Goal: Task Accomplishment & Management: Manage account settings

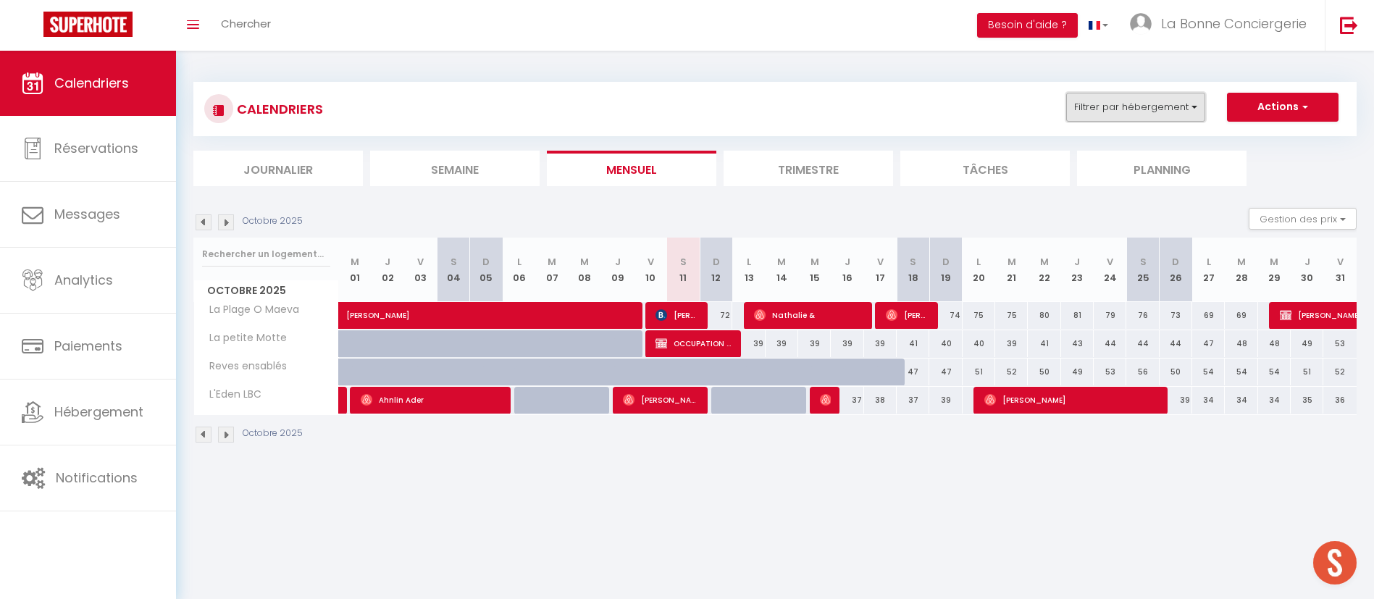
click at [1157, 101] on button "Filtrer par hébergement" at bounding box center [1135, 107] width 139 height 29
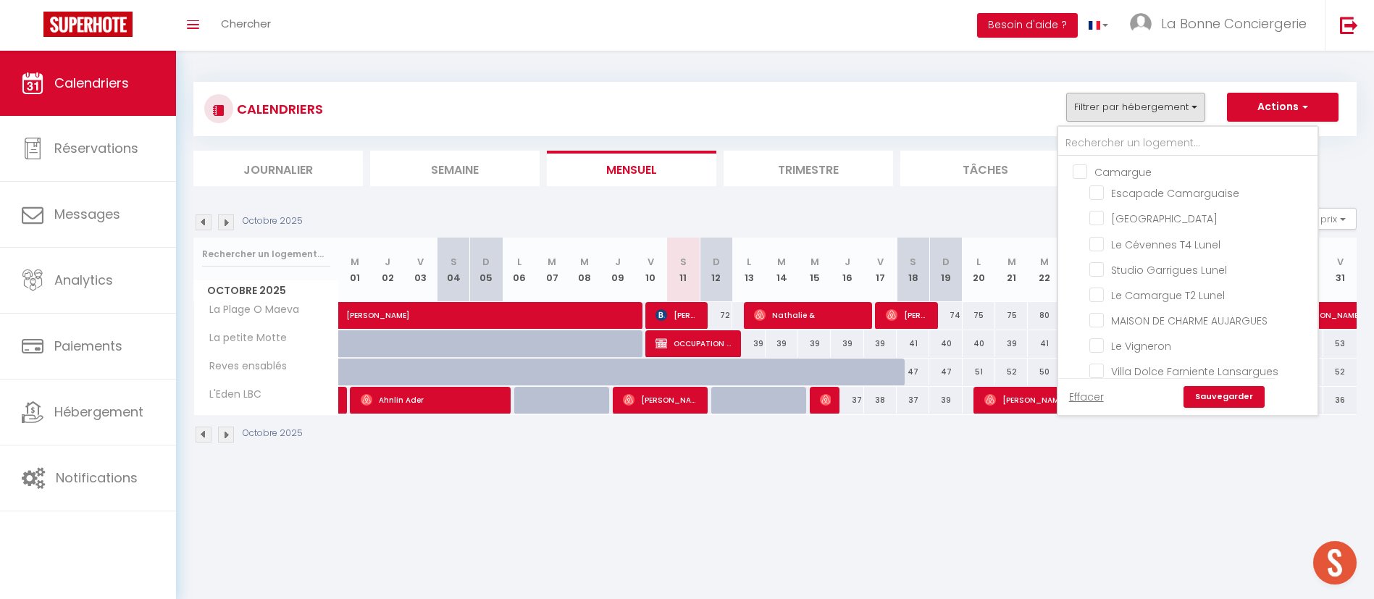
click at [1129, 128] on div at bounding box center [1187, 142] width 259 height 30
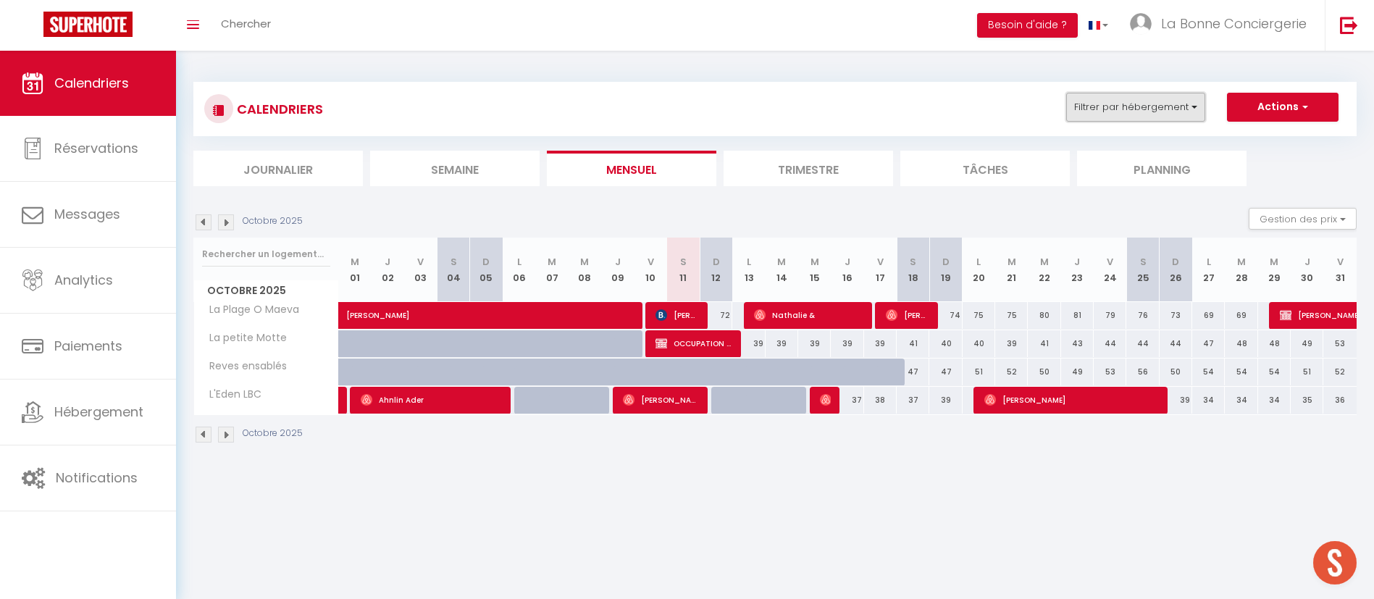
click at [1134, 111] on button "Filtrer par hébergement" at bounding box center [1135, 107] width 139 height 29
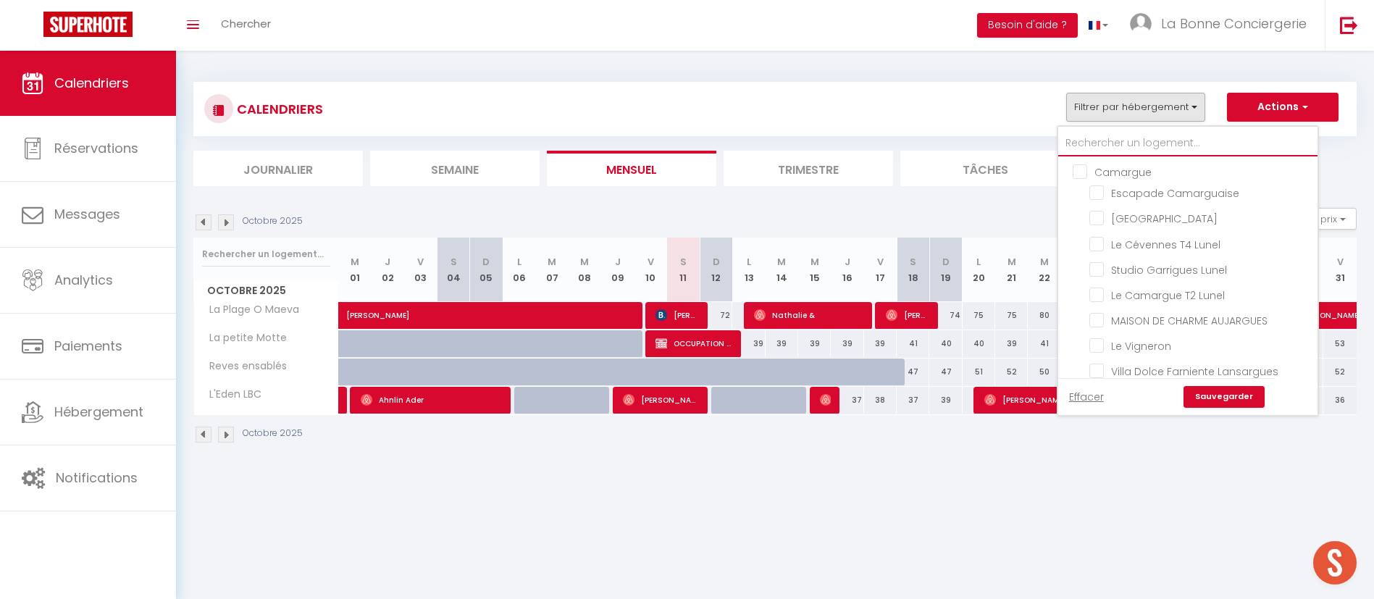
click at [1124, 155] on input "text" at bounding box center [1187, 143] width 259 height 26
type input "n"
checkbox input "false"
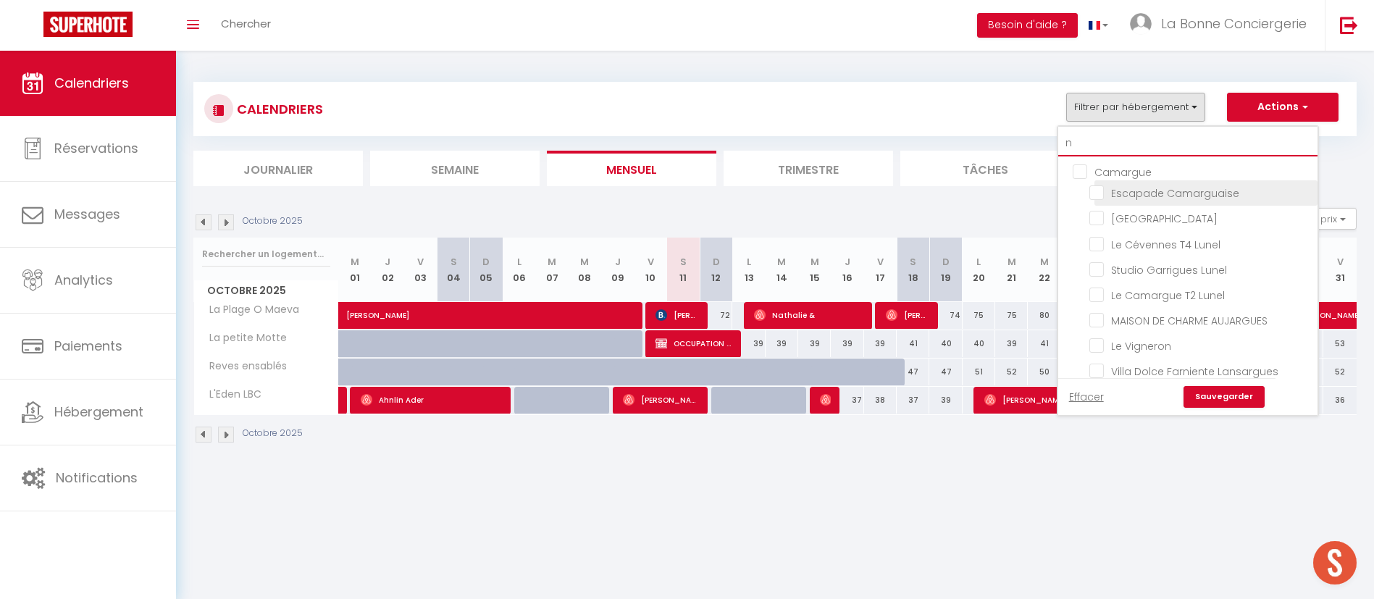
checkbox input "false"
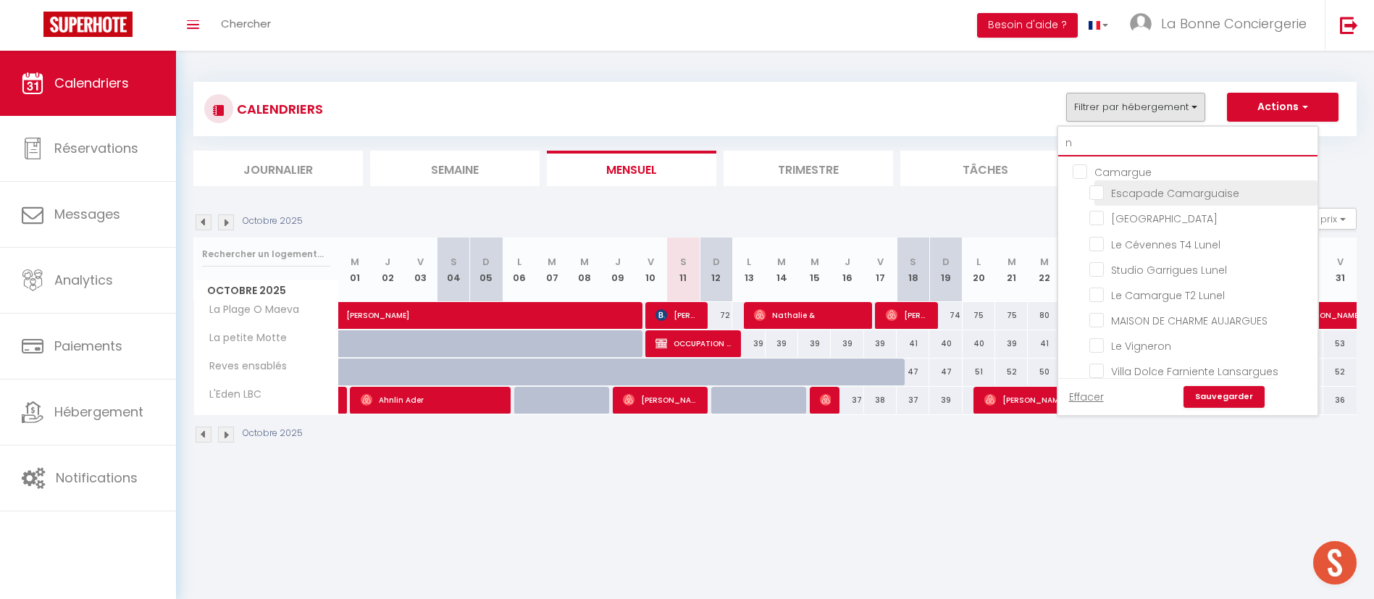
checkbox input "false"
checkbox input "true"
checkbox input "false"
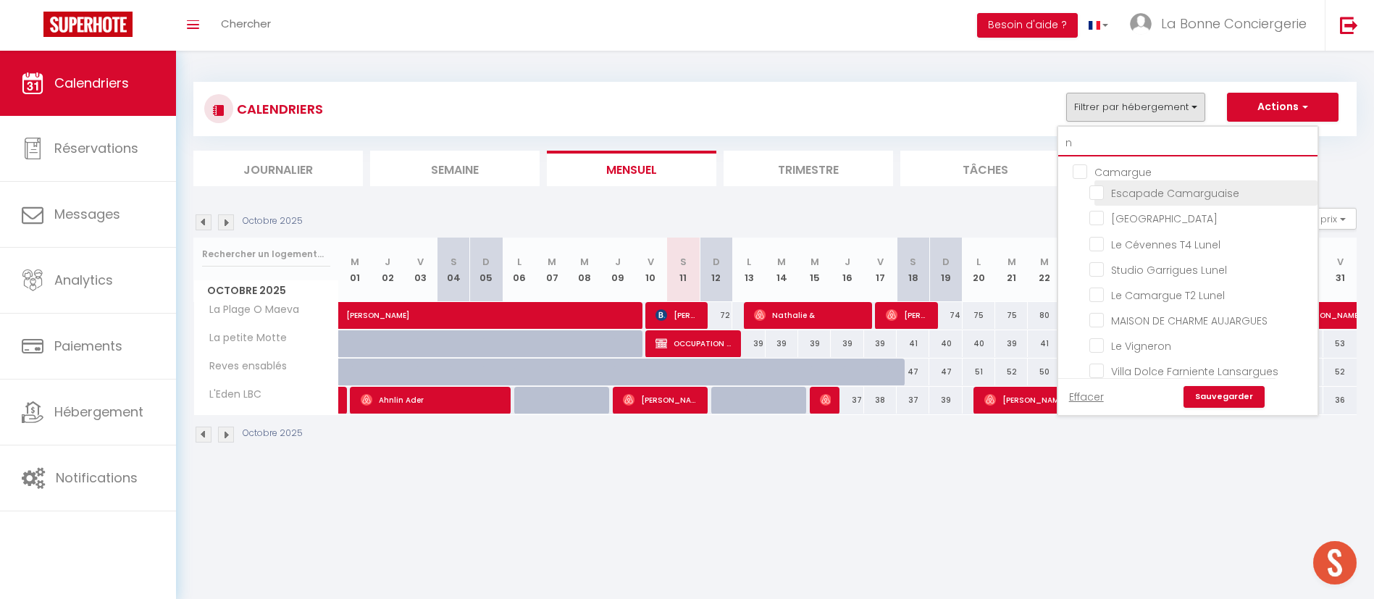
checkbox input "false"
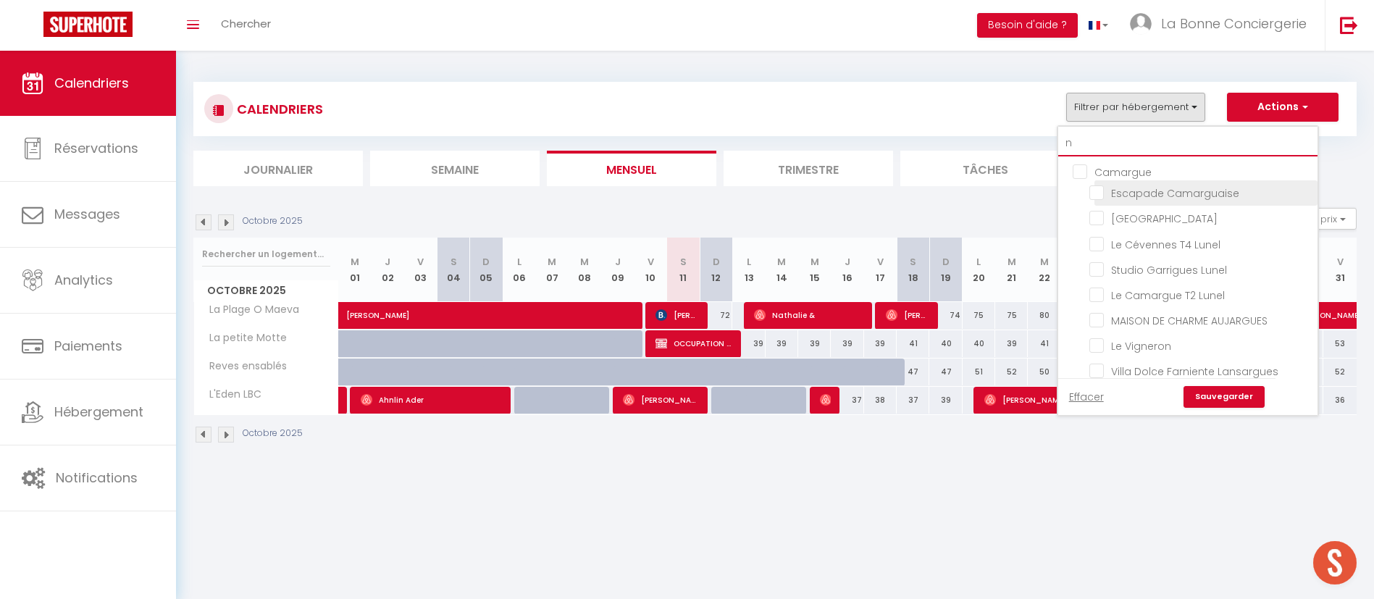
checkbox input "false"
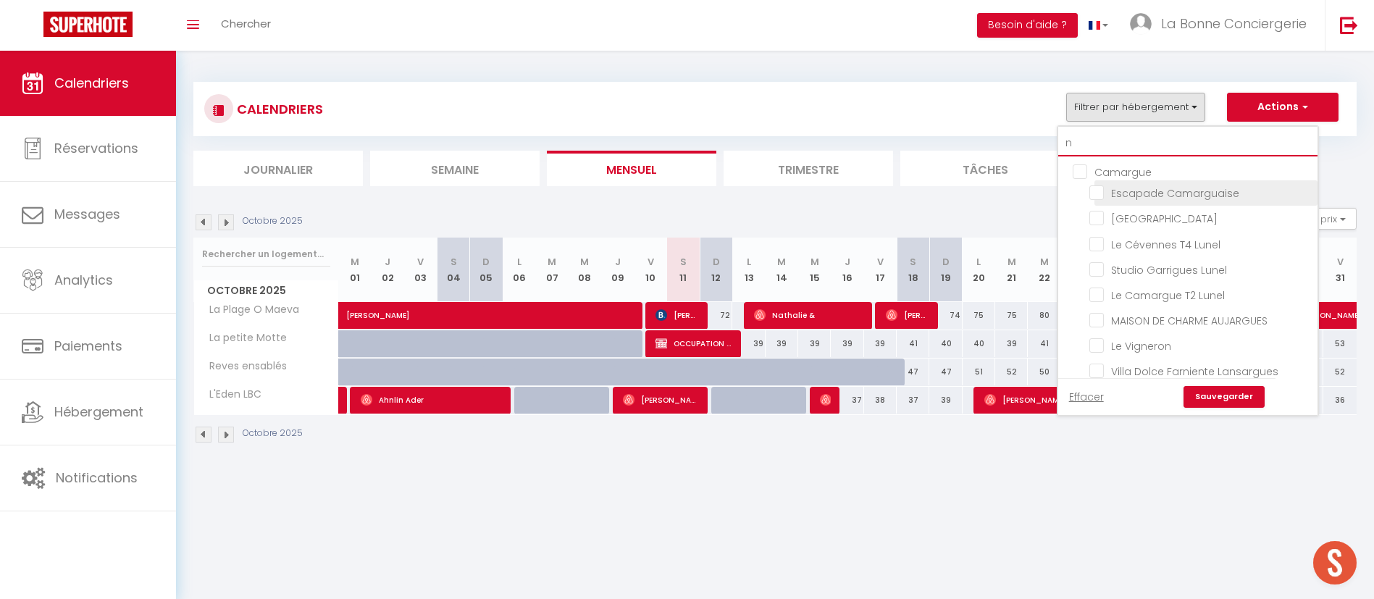
checkbox input "false"
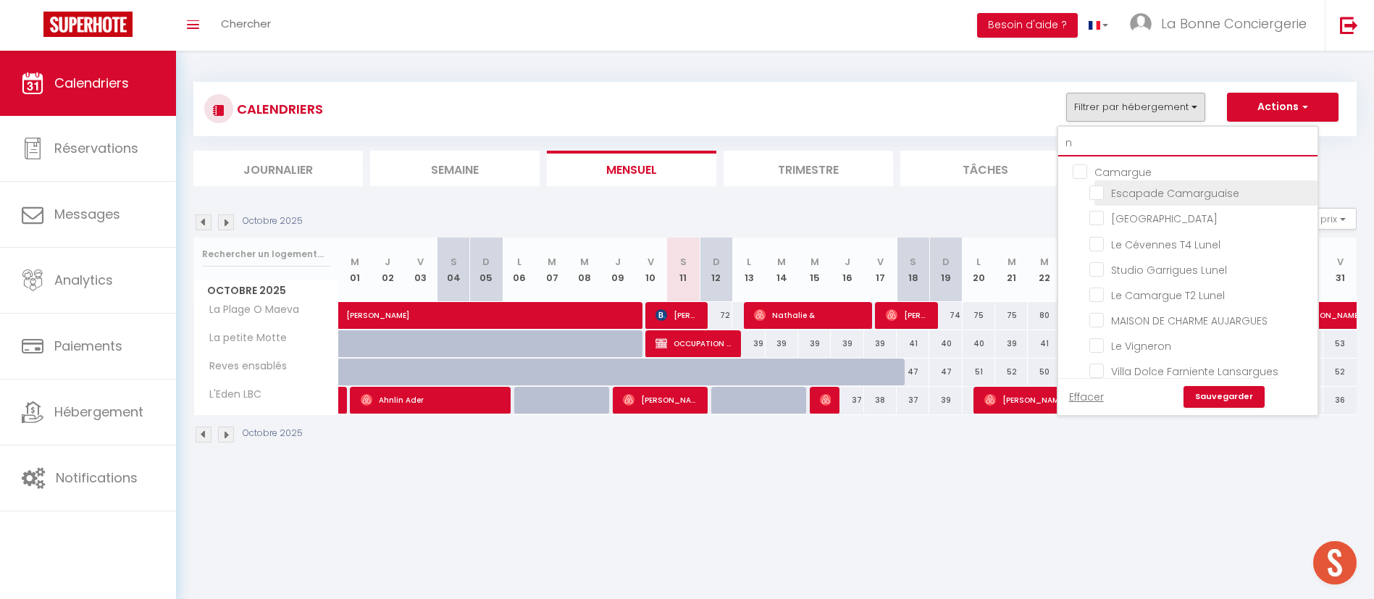
checkbox input "false"
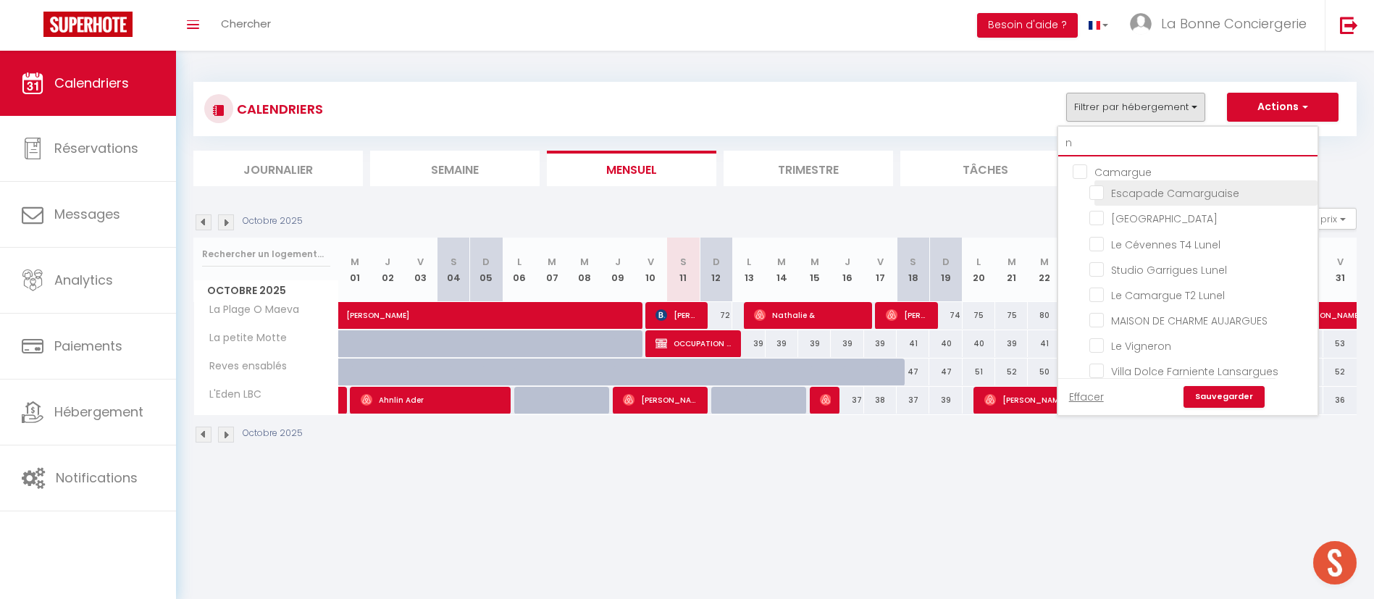
checkbox input "false"
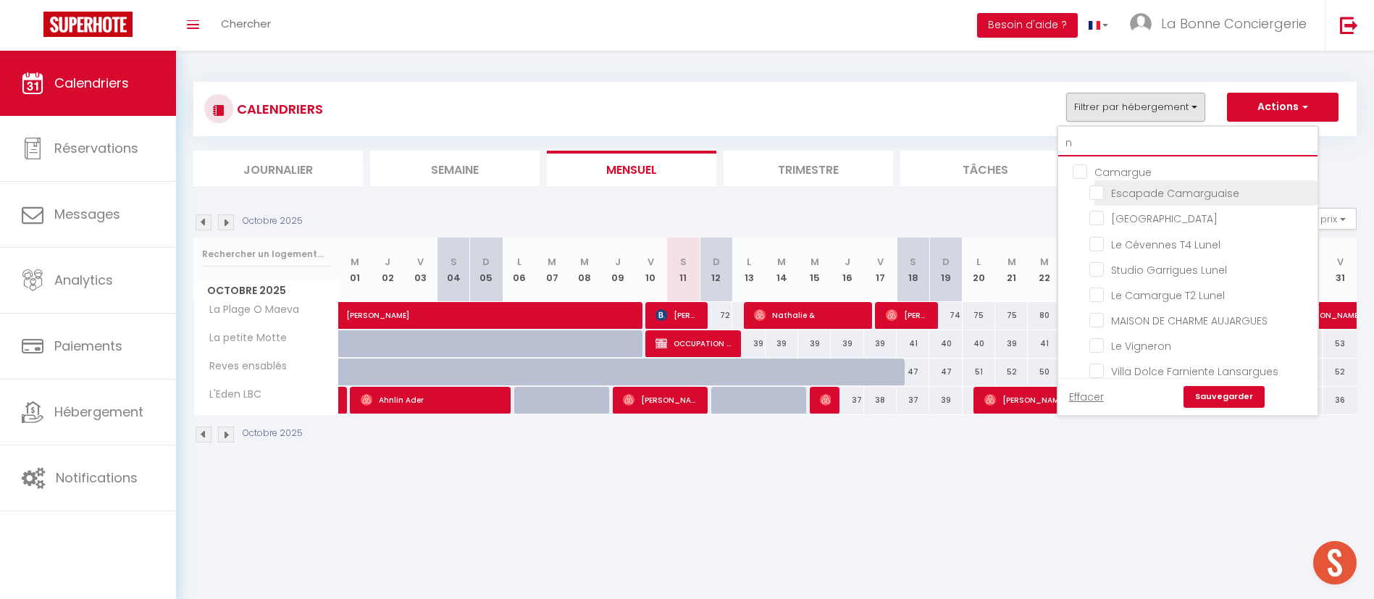
checkbox input "false"
checkbox input "true"
checkbox input "false"
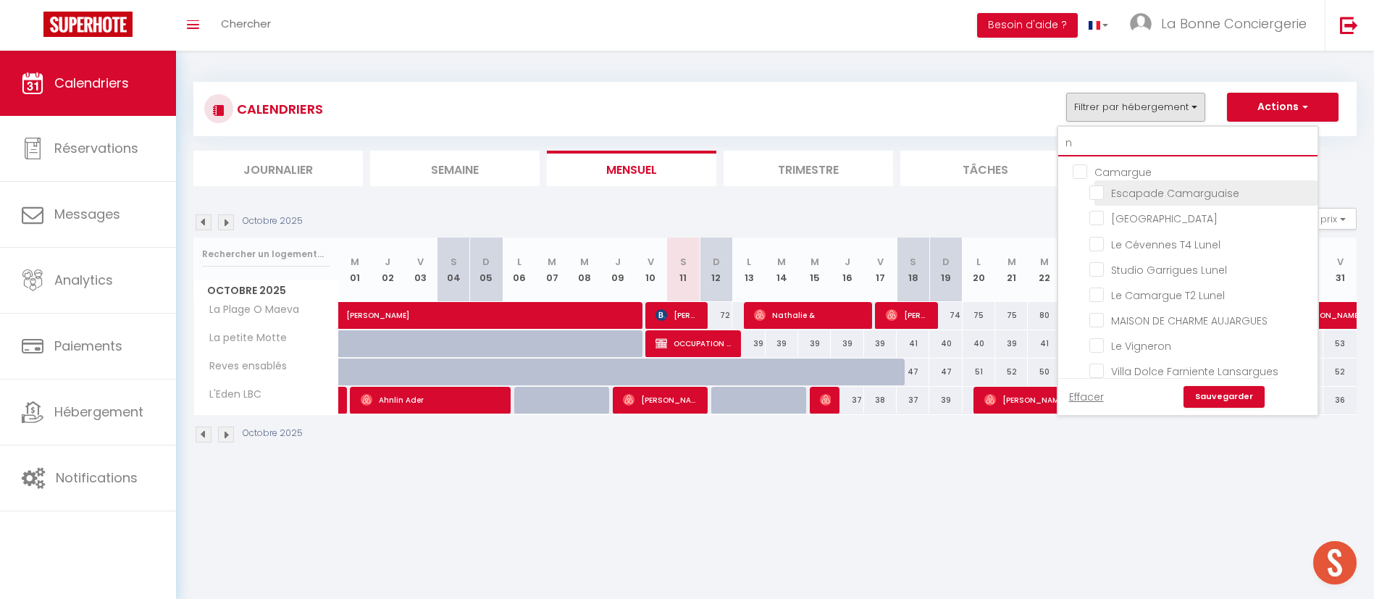
checkbox input "false"
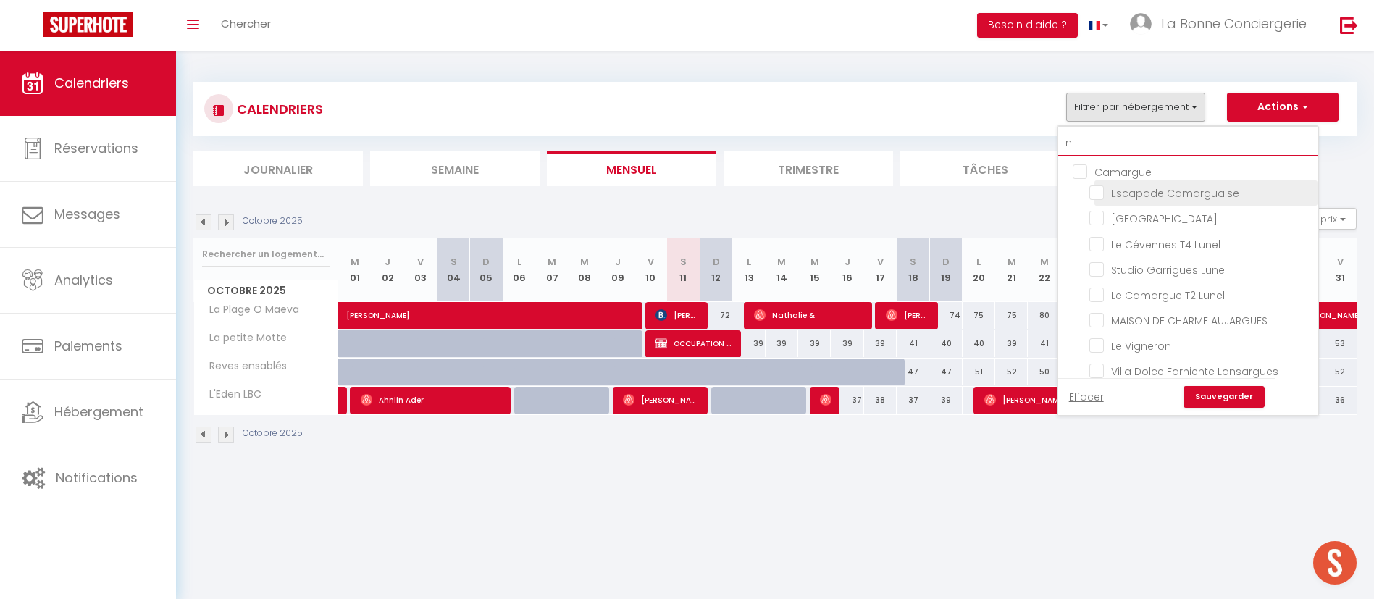
checkbox input "false"
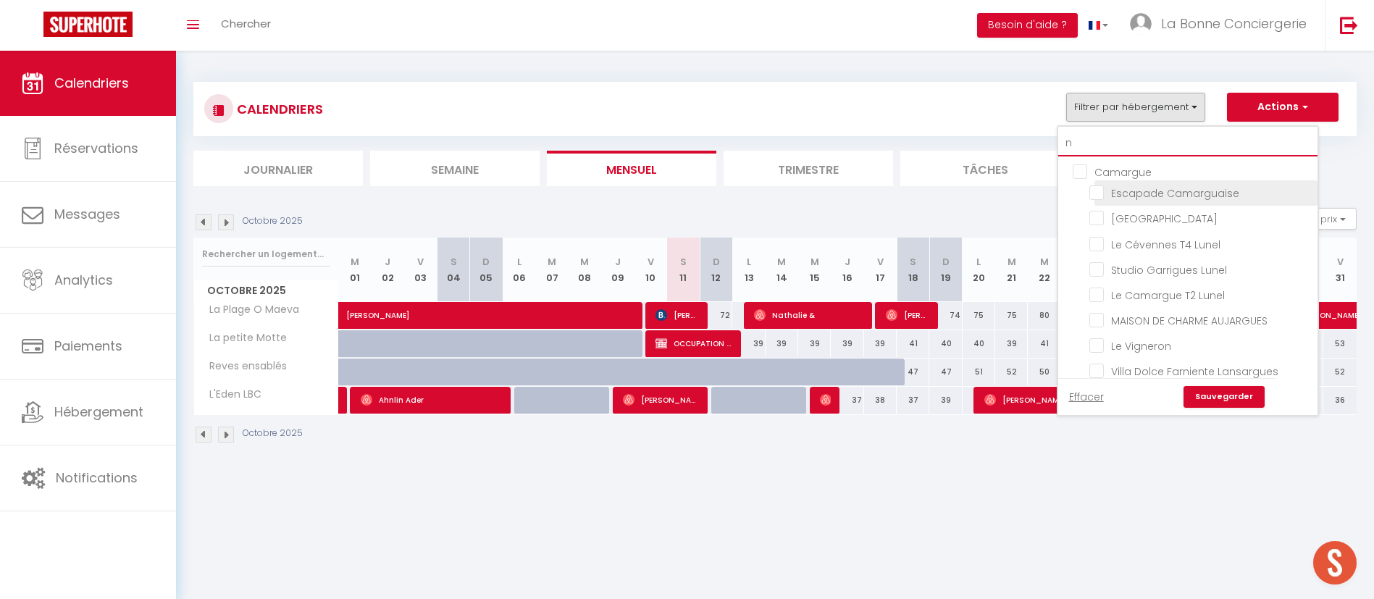
checkbox input "false"
type input "ne"
checkbox input "false"
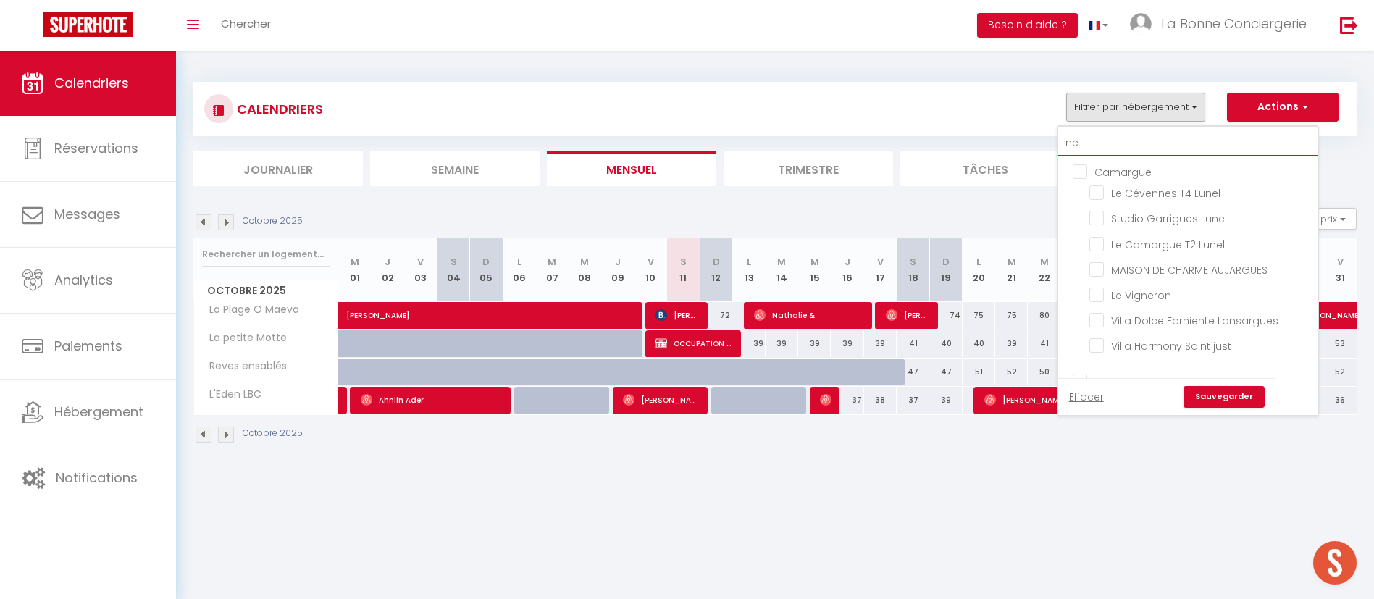
checkbox input "false"
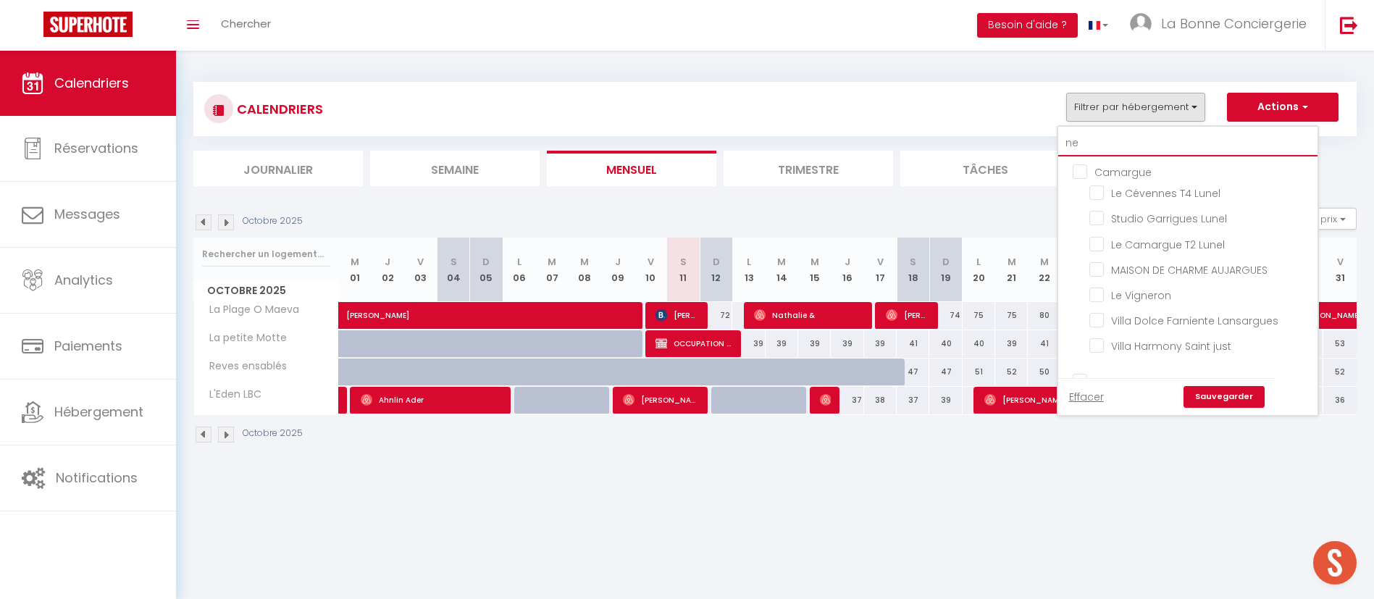
checkbox input "false"
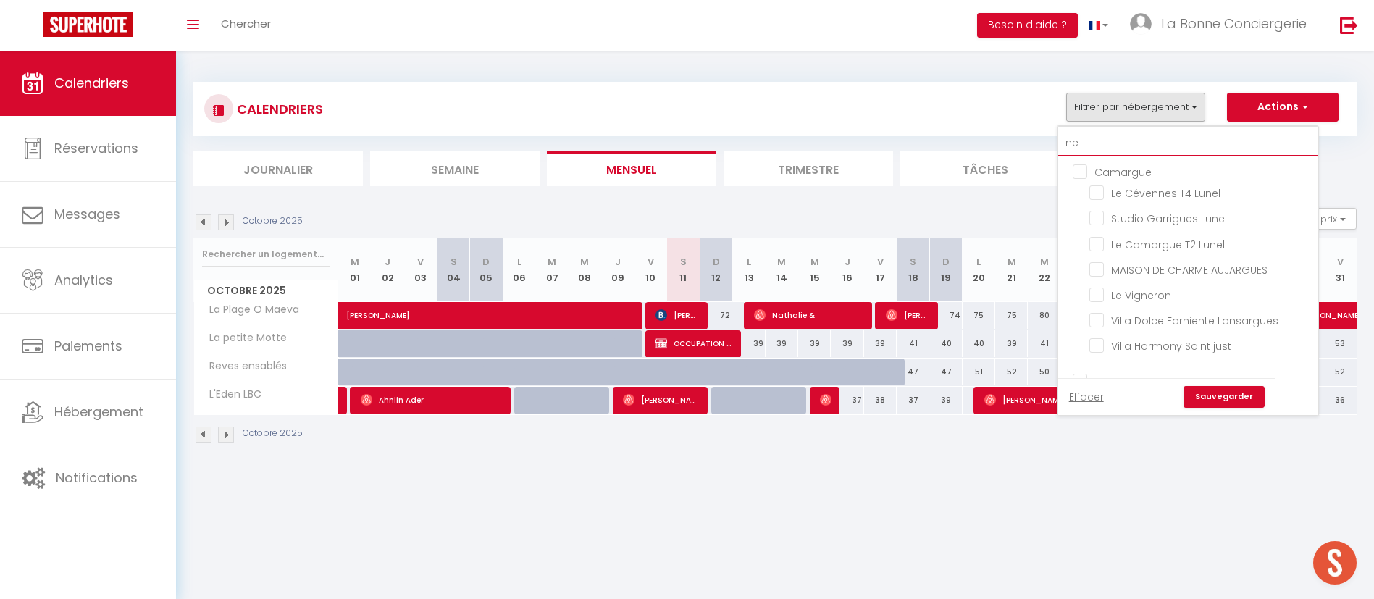
checkbox input "false"
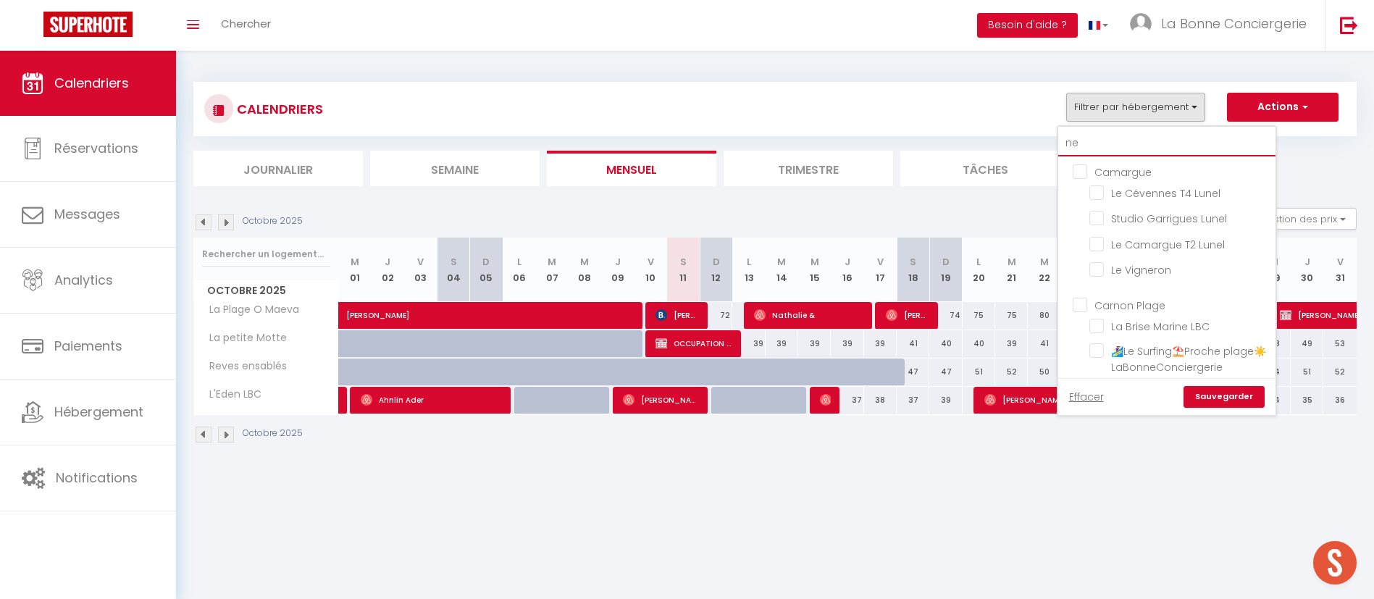
type input "new"
checkbox input "false"
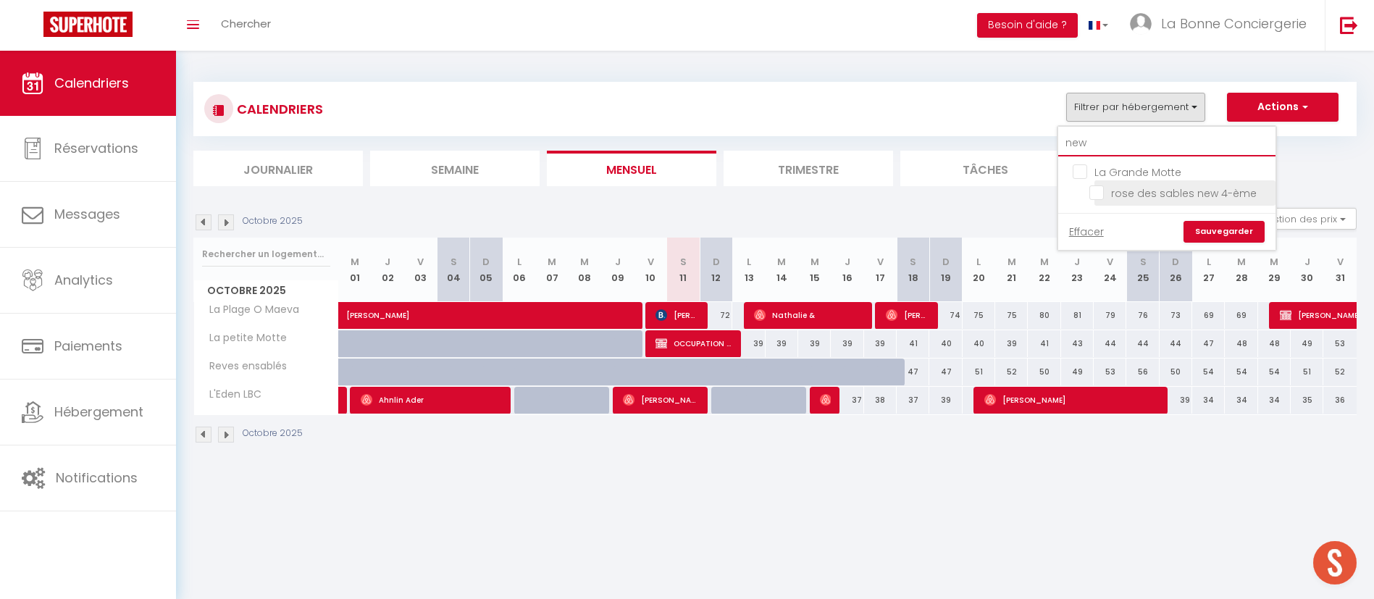
type input "new"
click at [1204, 195] on input "rose des sables new 4-ème" at bounding box center [1179, 192] width 181 height 14
checkbox input "true"
click at [1214, 221] on link "Sauvegarder" at bounding box center [1223, 232] width 81 height 22
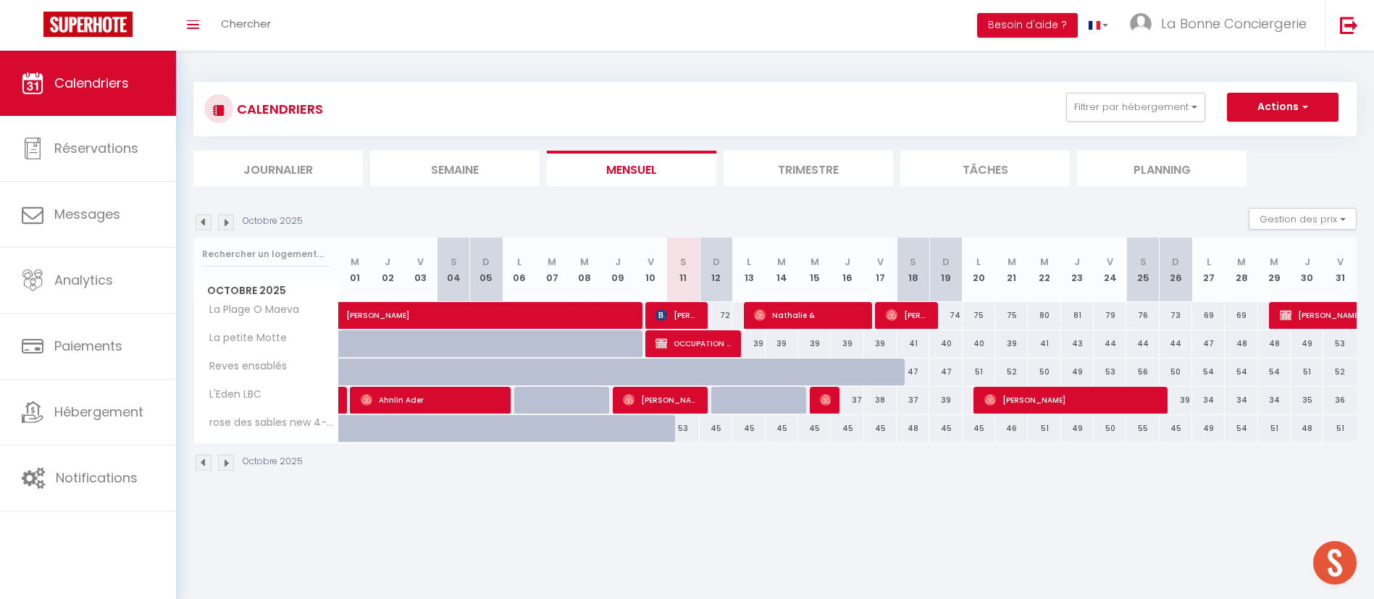
click at [694, 431] on div "53" at bounding box center [683, 428] width 33 height 27
type input "53"
select select "1"
type input "Sam 11 Octobre 2025"
type input "Dim 12 Octobre 2025"
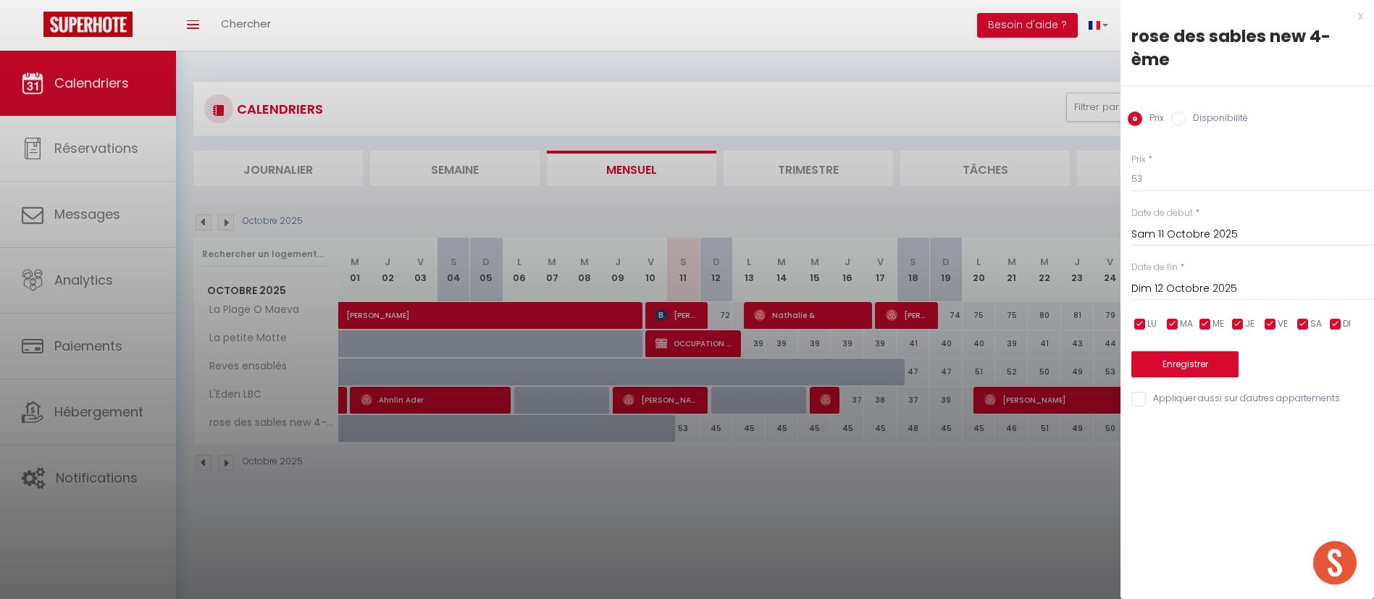
click at [1194, 120] on label "Disponibilité" at bounding box center [1217, 120] width 62 height 16
click at [1186, 120] on input "Disponibilité" at bounding box center [1178, 119] width 14 height 14
radio input "true"
radio input "false"
drag, startPoint x: 1175, startPoint y: 177, endPoint x: 1169, endPoint y: 188, distance: 12.3
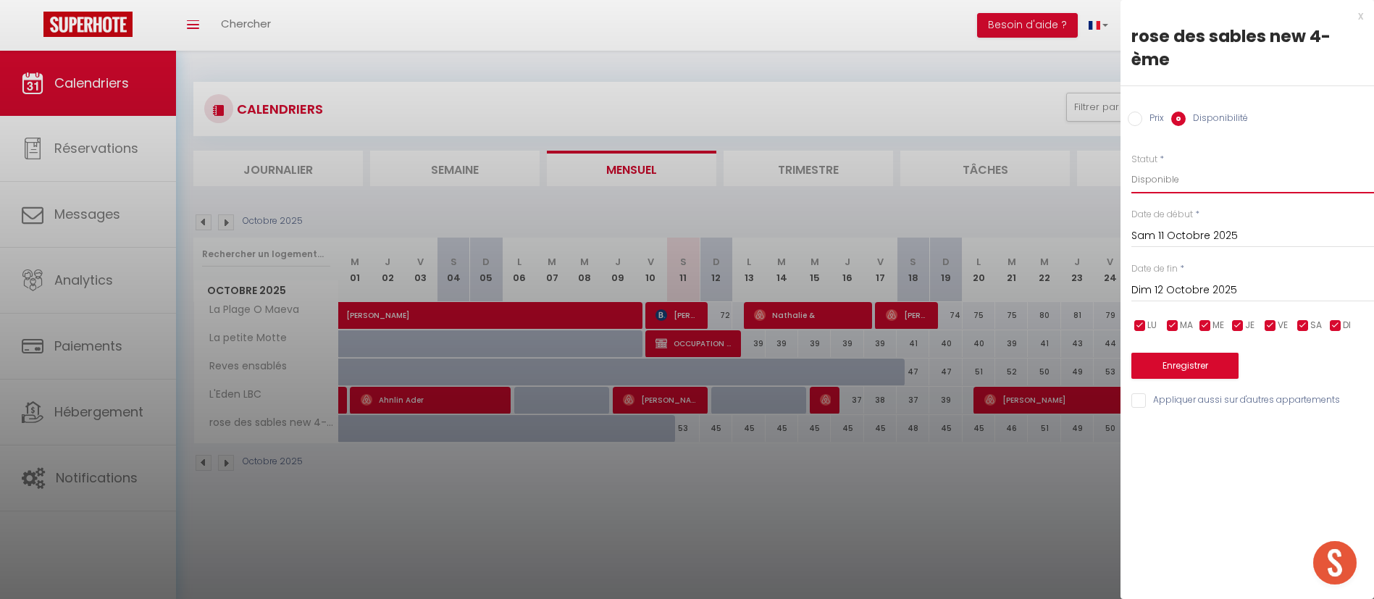
click at [1175, 177] on select "Disponible Indisponible" at bounding box center [1252, 180] width 243 height 28
click at [1131, 166] on select "Disponible Indisponible" at bounding box center [1252, 180] width 243 height 28
click at [1171, 227] on input "Sam 11 Octobre 2025" at bounding box center [1252, 236] width 243 height 19
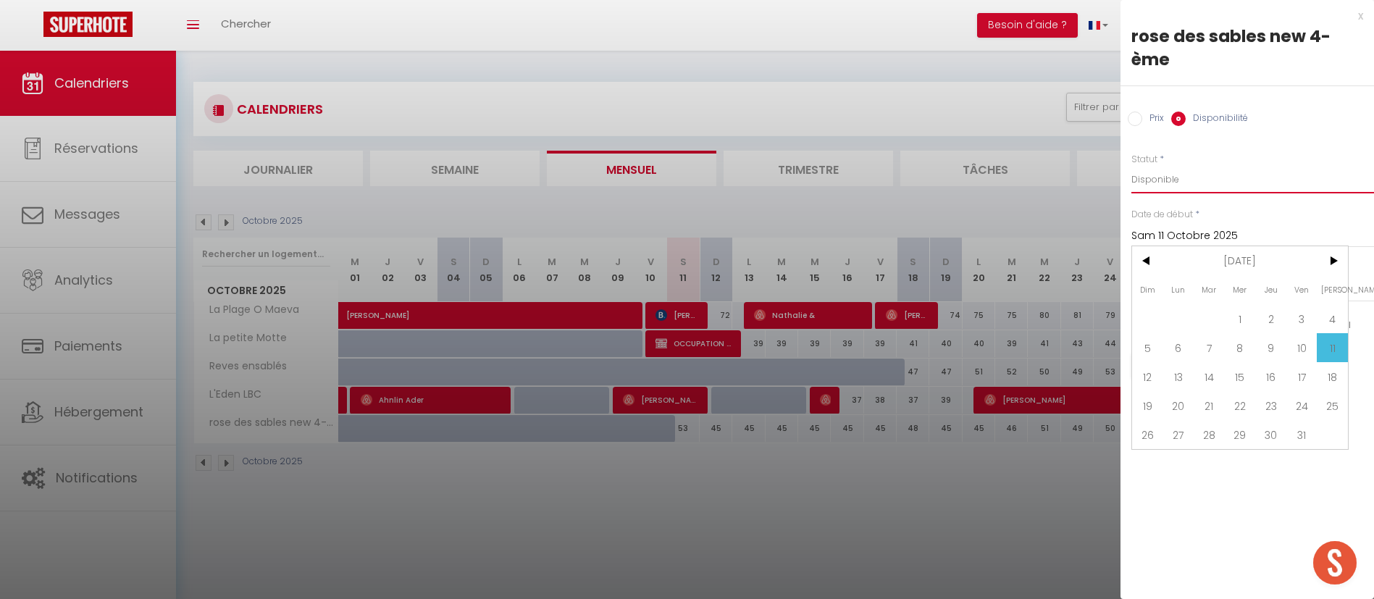
drag, startPoint x: 1184, startPoint y: 175, endPoint x: 1182, endPoint y: 189, distance: 13.9
click at [1184, 175] on select "Disponible Indisponible" at bounding box center [1252, 180] width 243 height 28
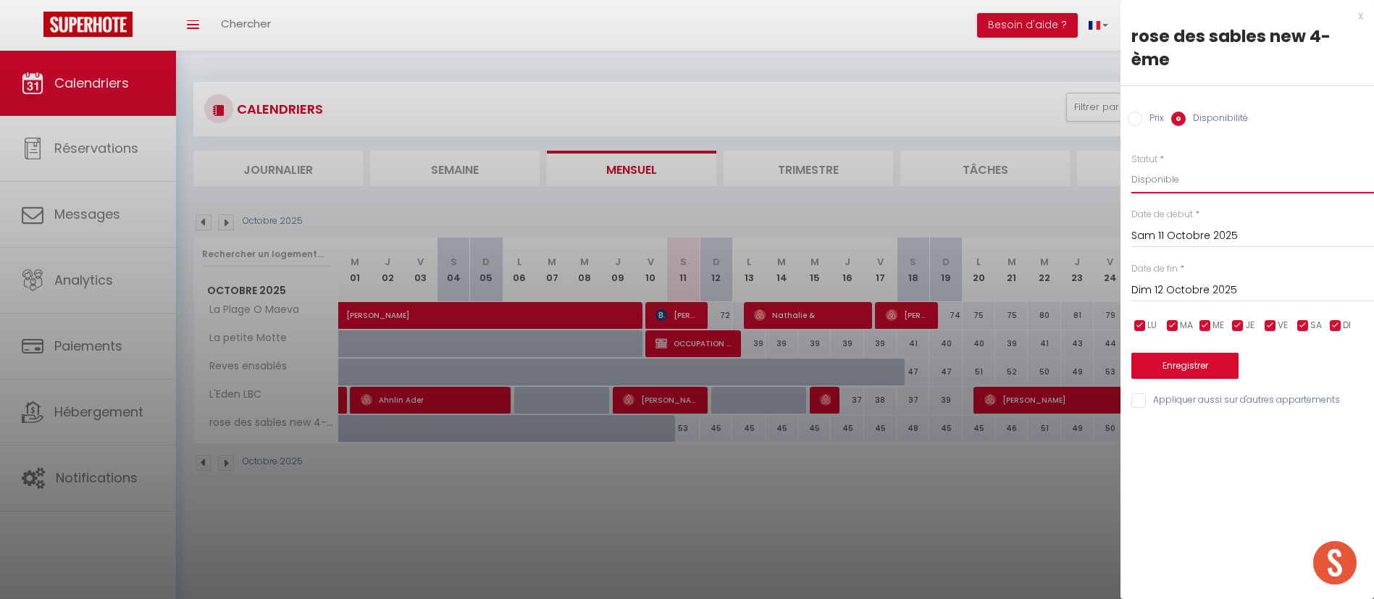
select select "0"
click at [1131, 166] on select "Disponible Indisponible" at bounding box center [1252, 180] width 243 height 28
click at [1199, 369] on button "Enregistrer" at bounding box center [1184, 366] width 107 height 26
